Goal: Check status

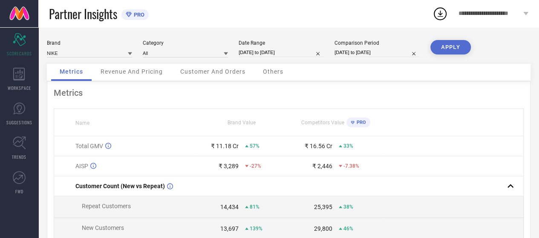
select select "8"
select select "2025"
select select "9"
select select "2025"
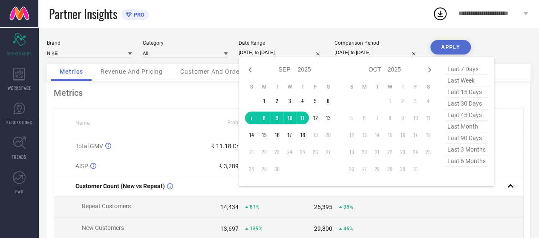
click at [270, 52] on input "[DATE] to [DATE]" at bounding box center [281, 52] width 85 height 9
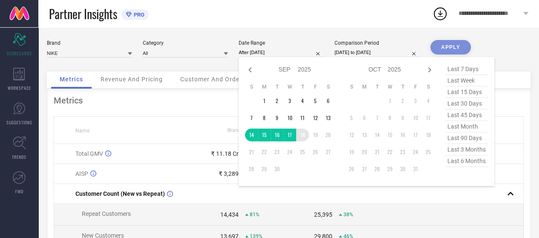
drag, startPoint x: 251, startPoint y: 134, endPoint x: 302, endPoint y: 137, distance: 50.8
click at [302, 137] on tr "14 15 16 17 18 19 20" at bounding box center [290, 135] width 90 height 13
type input "[DATE] to [DATE]"
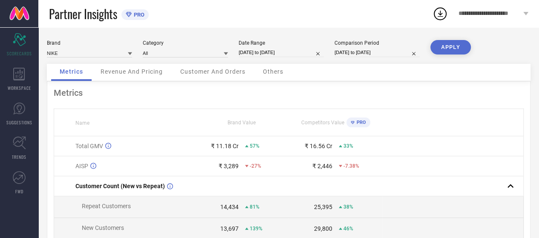
select select "7"
select select "2025"
select select "8"
select select "2025"
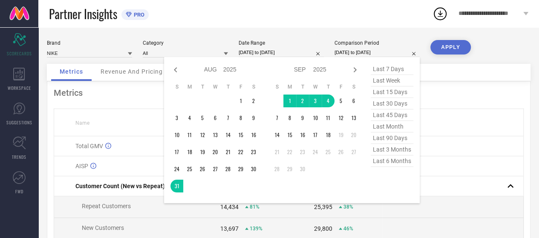
click at [365, 53] on input "[DATE] to [DATE]" at bounding box center [377, 52] width 85 height 9
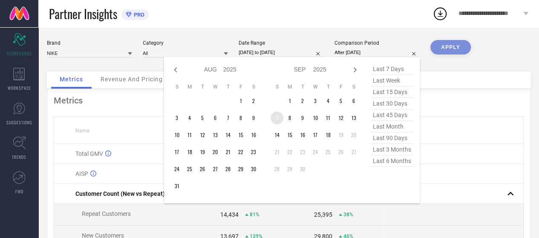
click at [280, 119] on td "7" at bounding box center [277, 118] width 13 height 13
type input "[DATE] to [DATE]"
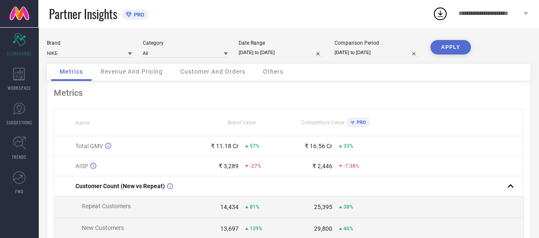
click at [461, 46] on button "APPLY" at bounding box center [451, 47] width 41 height 14
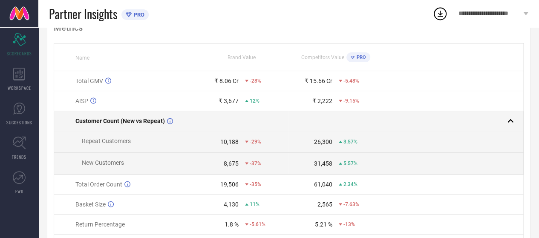
scroll to position [66, 0]
